Goal: Task Accomplishment & Management: Manage account settings

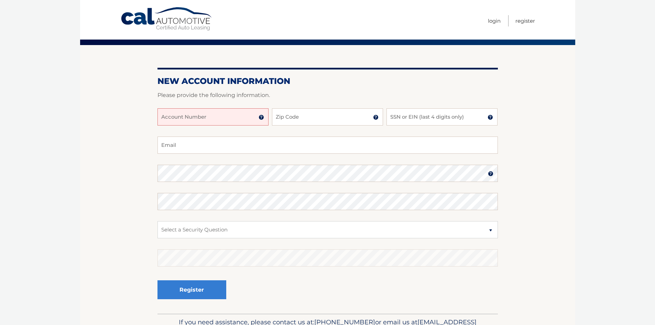
scroll to position [69, 0]
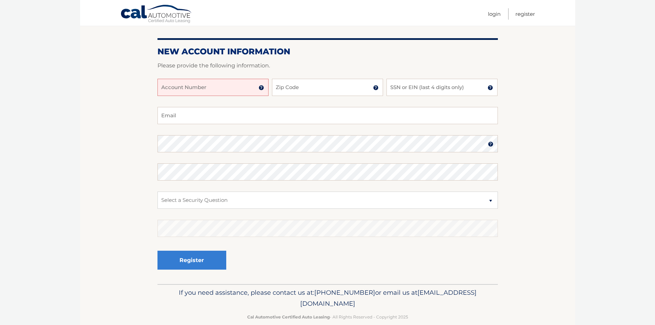
click at [206, 96] on div "Account Number 11 digit account number provided on your coupon book or Welcome …" at bounding box center [327, 93] width 340 height 28
click at [207, 83] on input "Account Number" at bounding box center [212, 87] width 111 height 17
type input "44456023984"
type input "07068"
type input "7171"
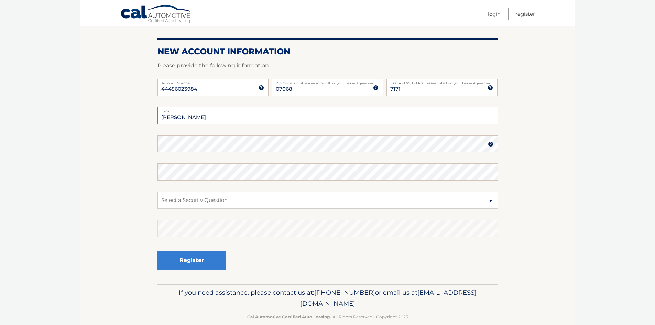
type input "josh.nabatian@gmail.com"
select select "1"
click at [157, 251] on button "Register" at bounding box center [191, 260] width 69 height 19
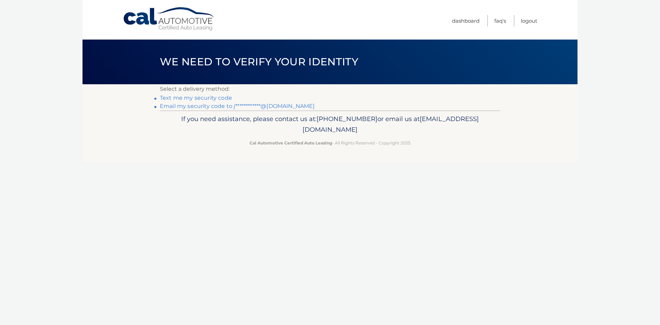
click at [211, 97] on link "Text me my security code" at bounding box center [196, 98] width 72 height 7
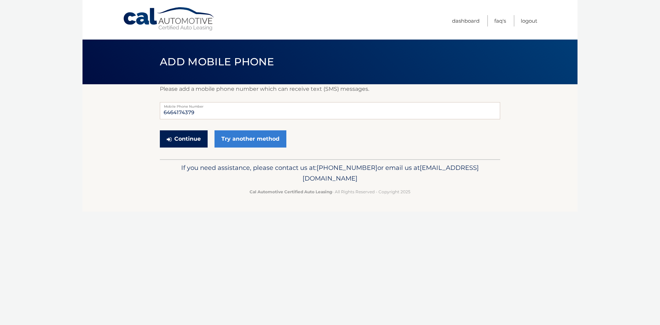
click at [182, 140] on button "Continue" at bounding box center [184, 138] width 48 height 17
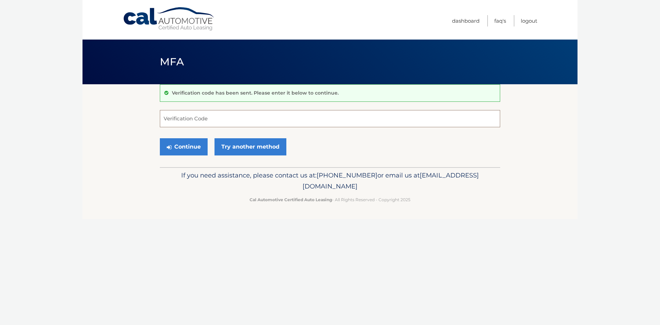
click at [230, 114] on input "Verification Code" at bounding box center [330, 118] width 340 height 17
type input "129689"
click at [160, 138] on button "Continue" at bounding box center [184, 146] width 48 height 17
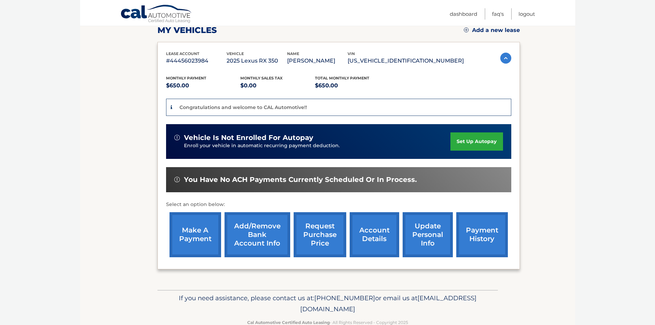
scroll to position [103, 0]
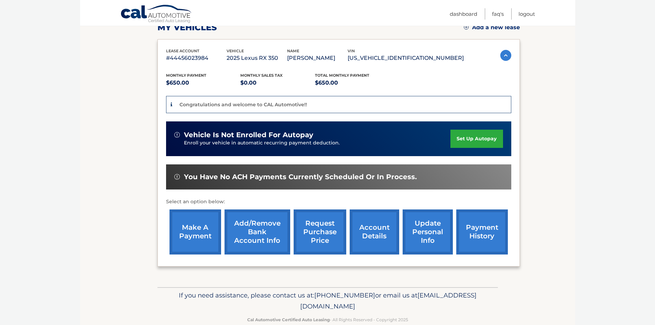
click at [473, 135] on link "set up autopay" at bounding box center [476, 139] width 52 height 18
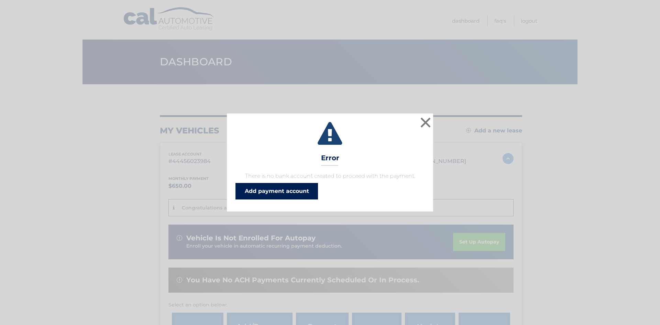
click at [300, 192] on link "Add payment account" at bounding box center [276, 191] width 82 height 16
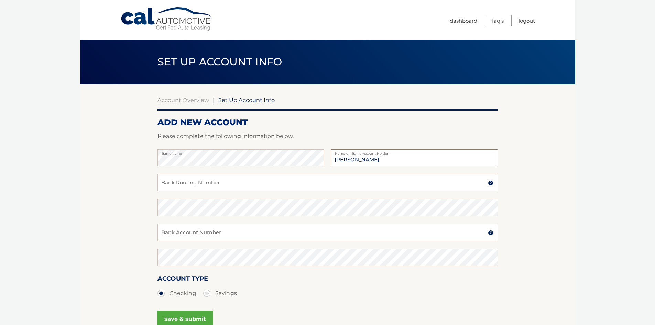
type input "Joshua Nabatian"
click at [257, 185] on input "Bank Routing Number" at bounding box center [327, 182] width 340 height 17
type input "026013673"
click at [222, 231] on input "Bank Account Number" at bounding box center [327, 232] width 340 height 17
type input "4436495059"
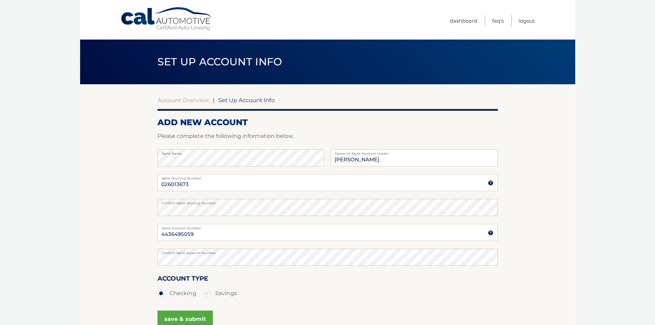
click at [101, 243] on section "Account Overview | Set Up Account Info ADD NEW ACCOUNT Please complete the foll…" at bounding box center [327, 215] width 495 height 262
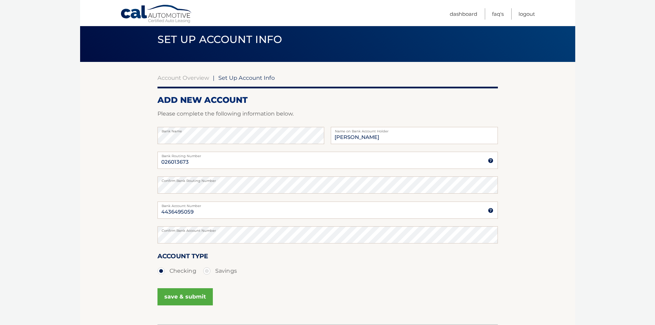
scroll to position [34, 0]
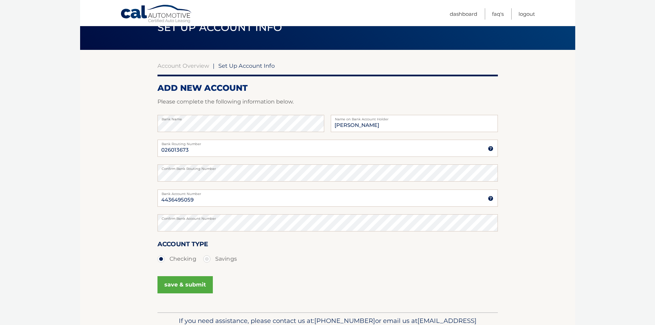
click at [181, 283] on button "save & submit" at bounding box center [184, 284] width 55 height 17
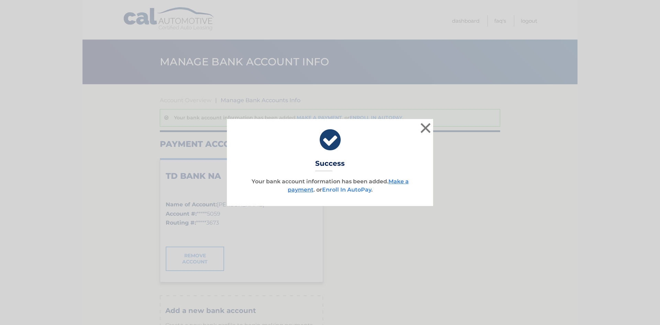
click at [348, 191] on link "Enroll In AutoPay" at bounding box center [346, 189] width 49 height 7
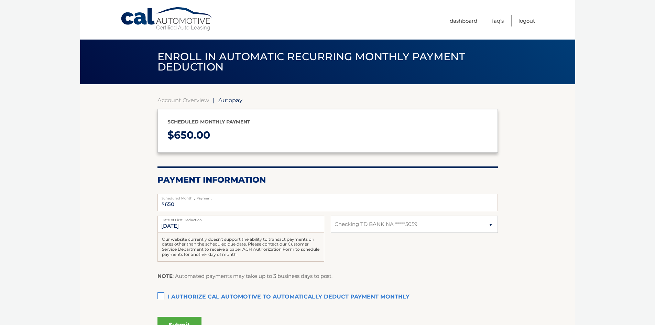
select select "ZDg0MGY4ZTctN2NiNC00NDMzLWI2OGMtY2I4NGY2MzRkMDAx"
click at [162, 299] on label "I authorize cal automotive to automatically deduct payment monthly This checkbo…" at bounding box center [327, 297] width 340 height 14
click at [0, 0] on input "I authorize cal automotive to automatically deduct payment monthly This checkbo…" at bounding box center [0, 0] width 0 height 0
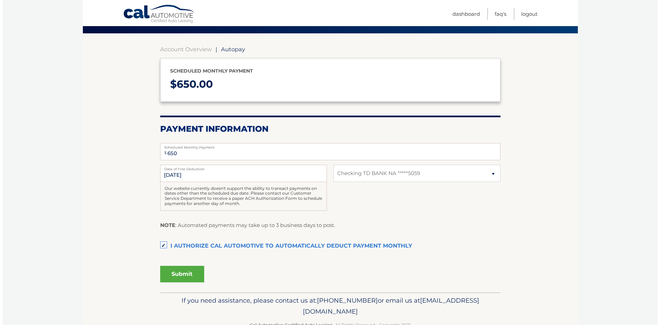
scroll to position [69, 0]
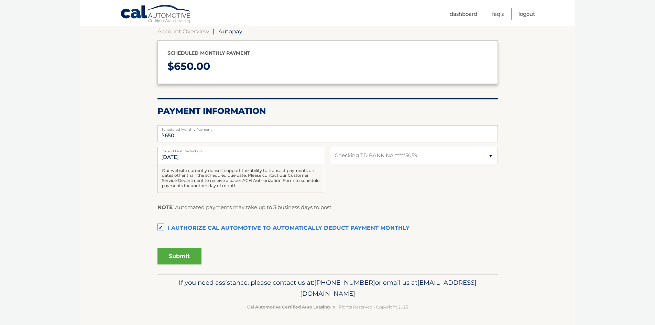
click at [179, 254] on button "Submit" at bounding box center [179, 256] width 44 height 16
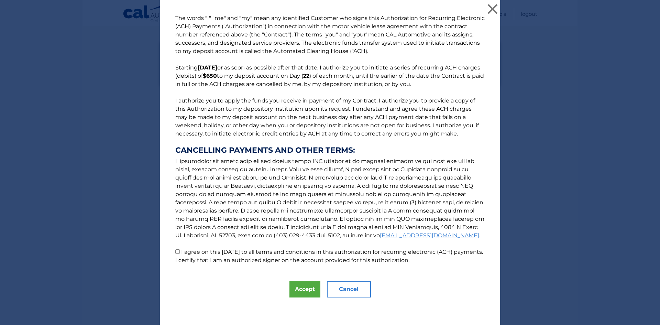
click at [176, 251] on input "I agree on this 10/06/2025 to all terms and conditions in this authorization fo…" at bounding box center [177, 251] width 4 height 4
checkbox input "true"
click at [295, 290] on button "Accept" at bounding box center [304, 289] width 31 height 16
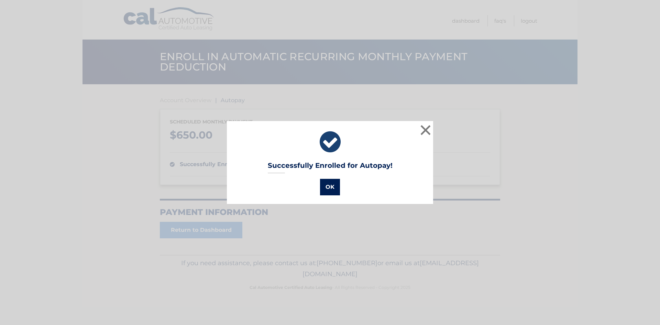
click at [327, 187] on button "OK" at bounding box center [330, 187] width 20 height 16
